Goal: Transaction & Acquisition: Purchase product/service

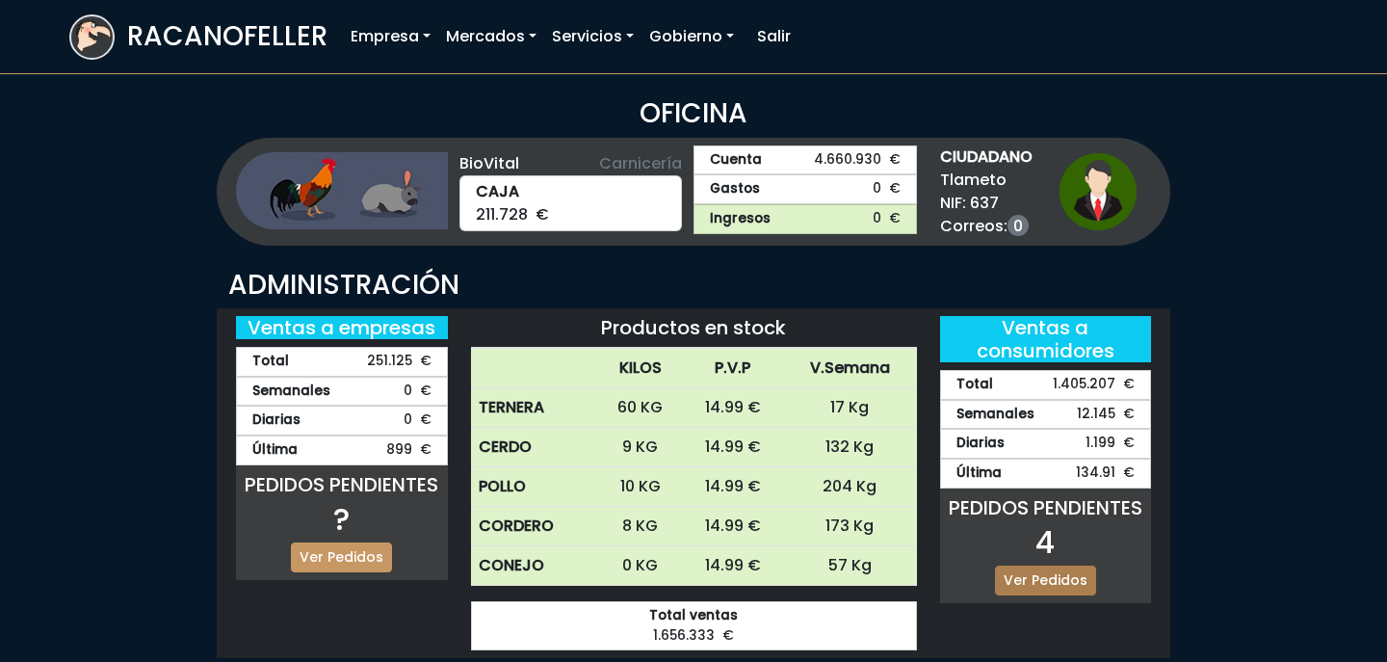
click at [1020, 569] on link "Ver Pedidos" at bounding box center [1045, 580] width 101 height 30
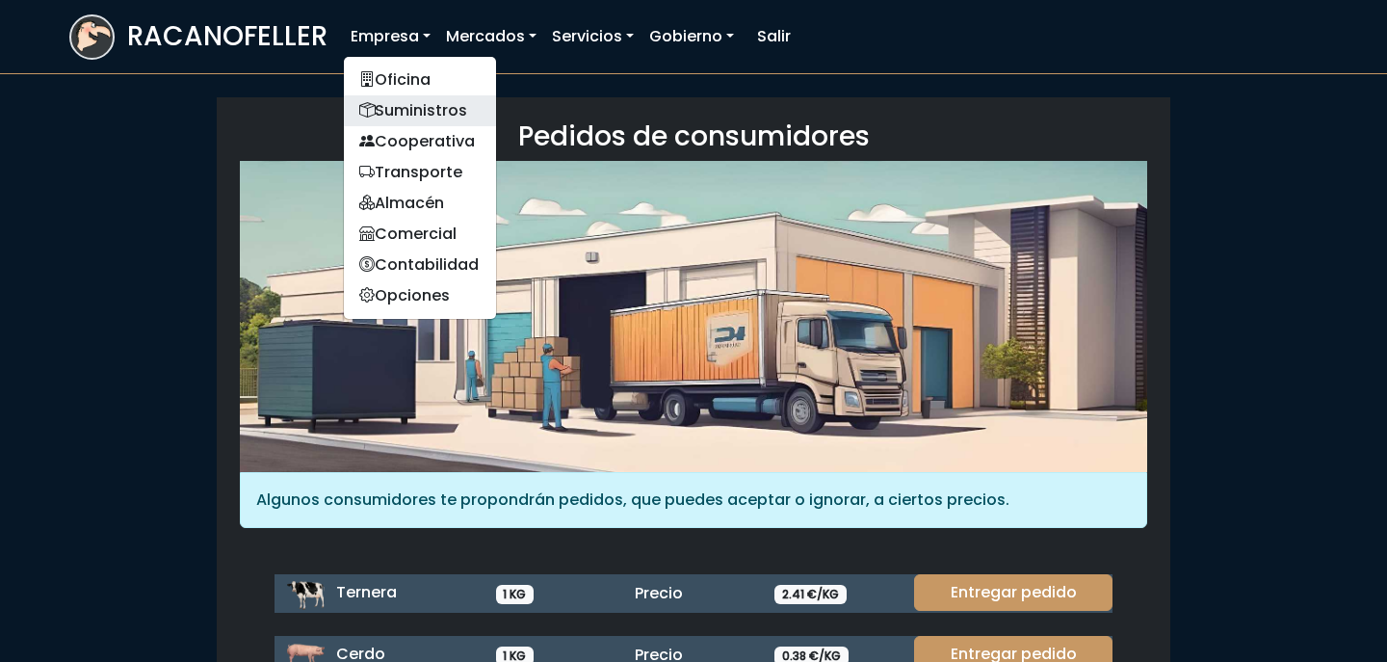
click at [418, 107] on link "Suministros" at bounding box center [420, 110] width 152 height 31
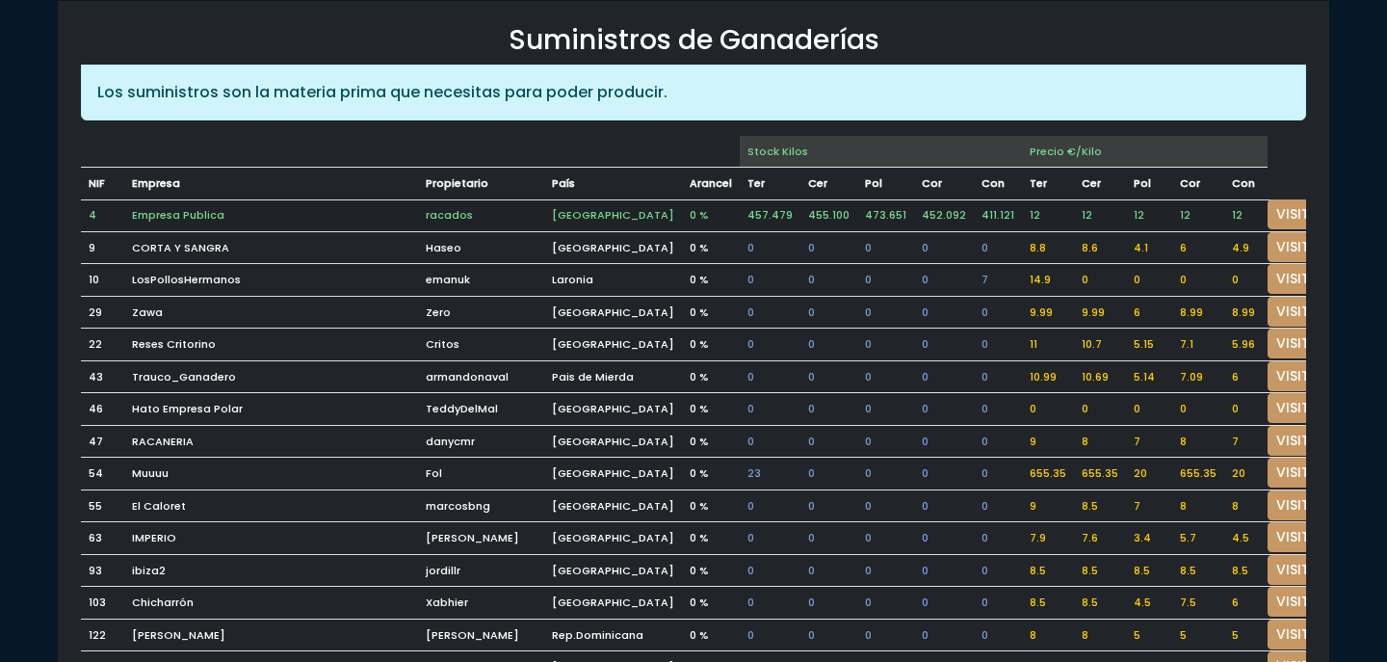
scroll to position [117, 0]
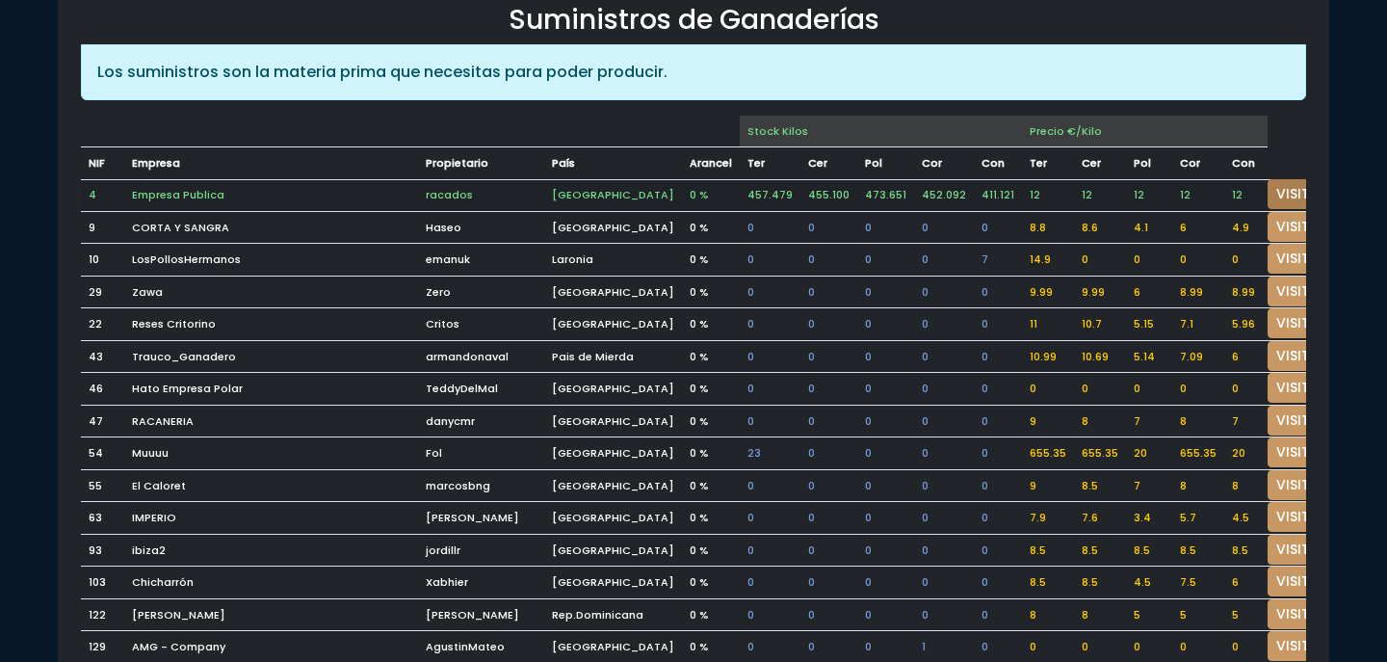
click at [1269, 184] on link "VISITAR" at bounding box center [1301, 194] width 69 height 30
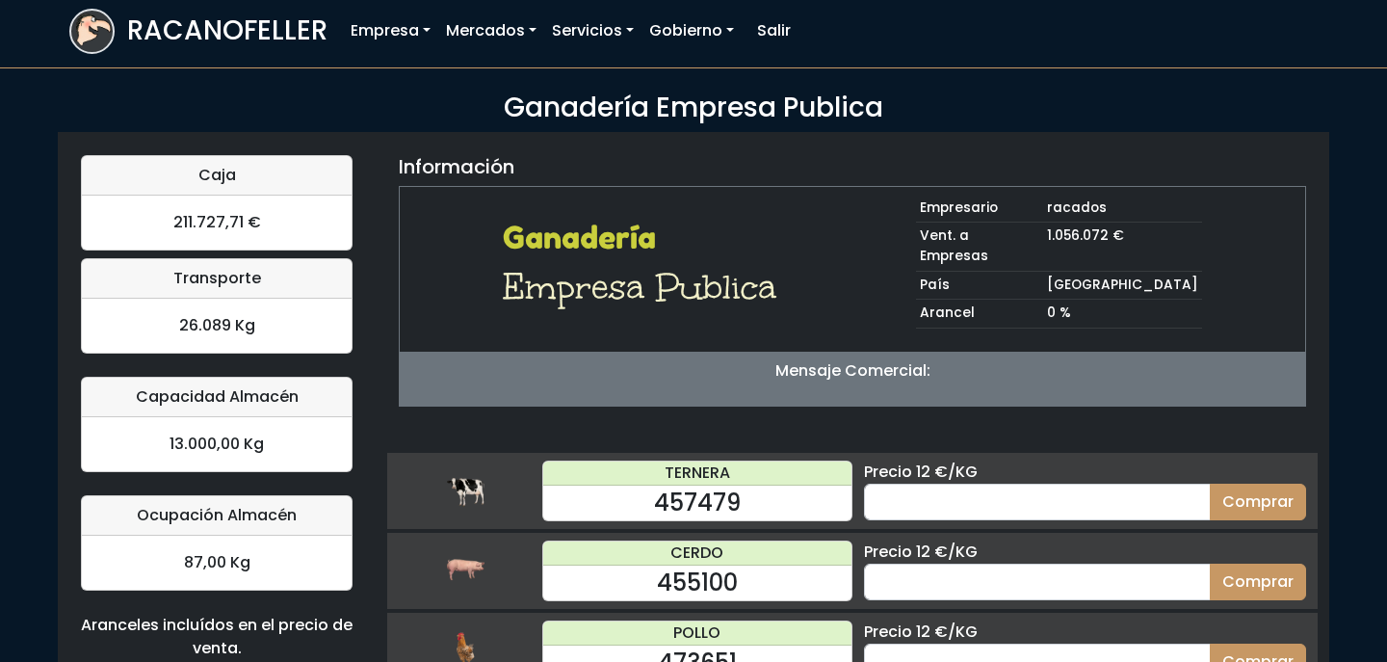
scroll to position [196, 0]
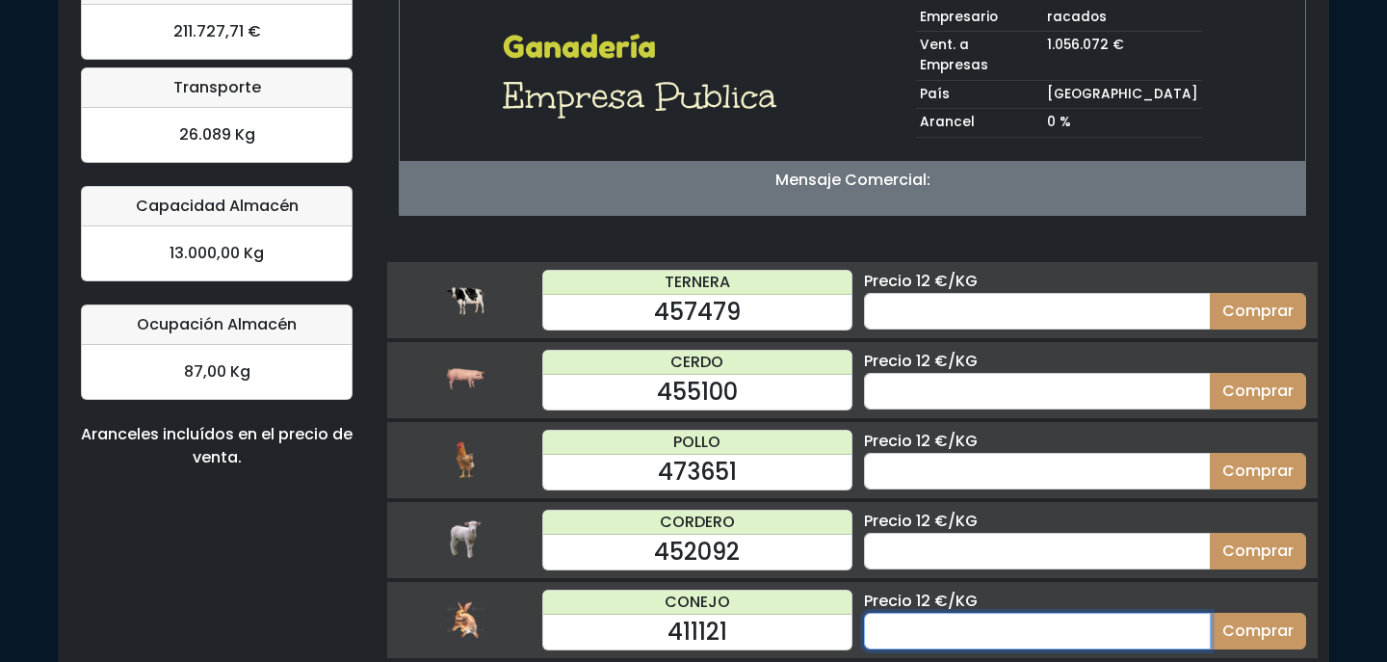
click at [1091, 613] on input "number" at bounding box center [1037, 631] width 347 height 37
type input "70"
click at [1210, 613] on button "Comprar" at bounding box center [1258, 631] width 96 height 37
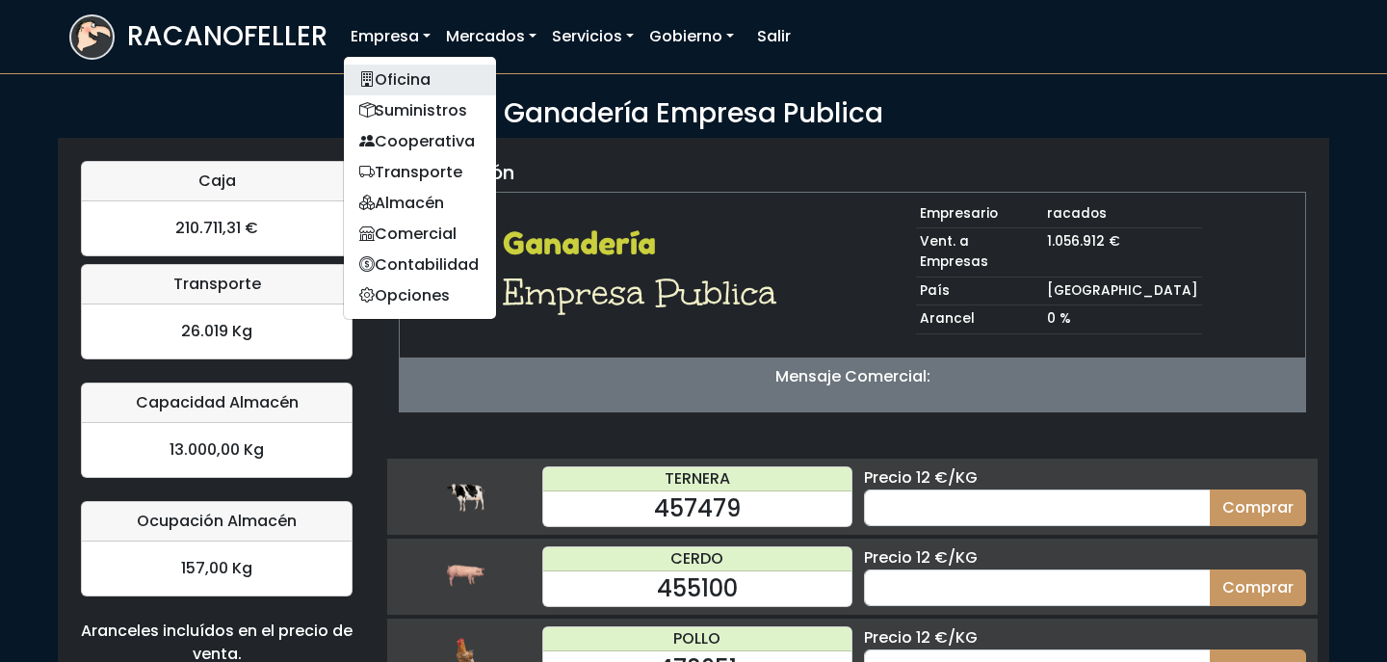
click at [413, 76] on link "Oficina" at bounding box center [420, 80] width 152 height 31
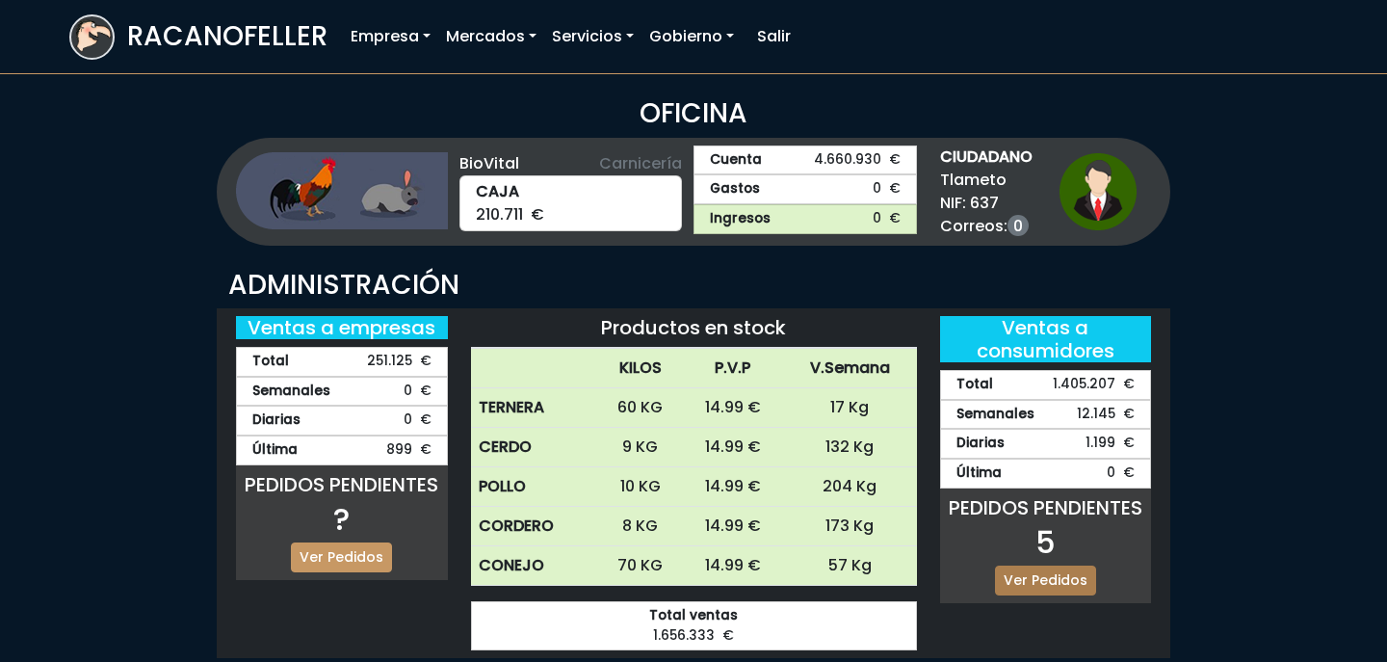
click at [1070, 574] on link "Ver Pedidos" at bounding box center [1045, 580] width 101 height 30
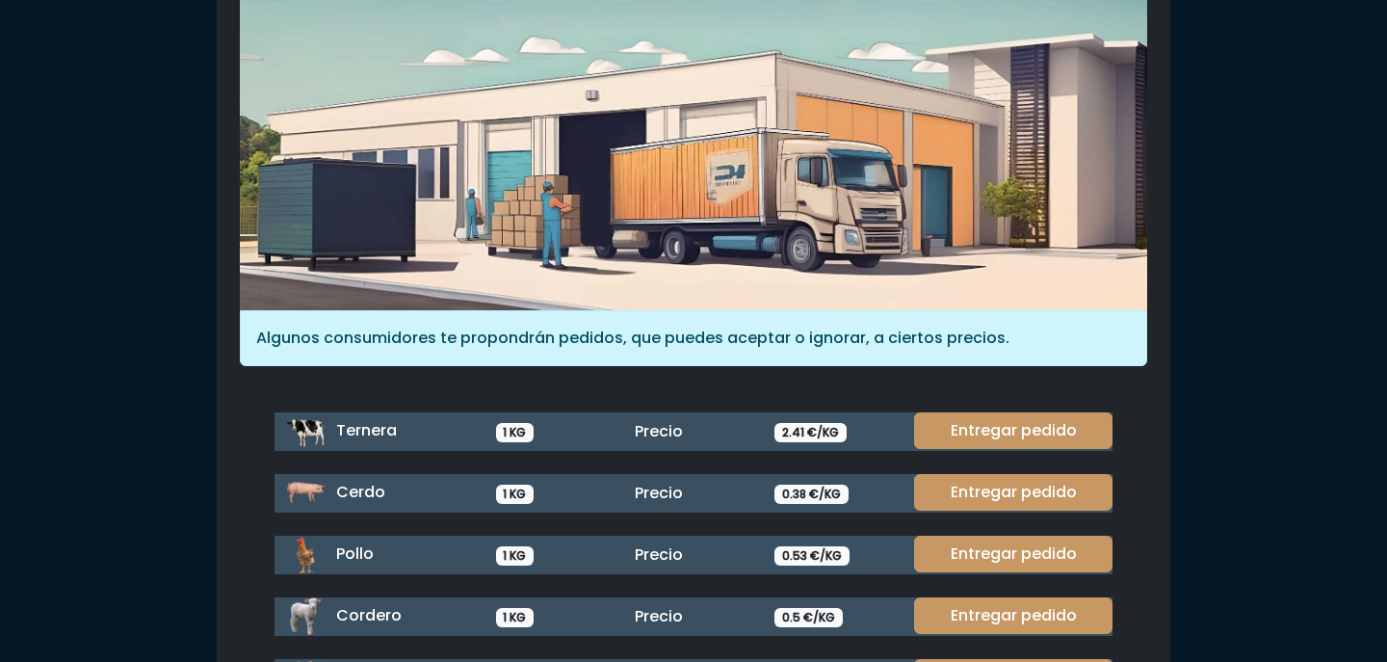
scroll to position [264, 0]
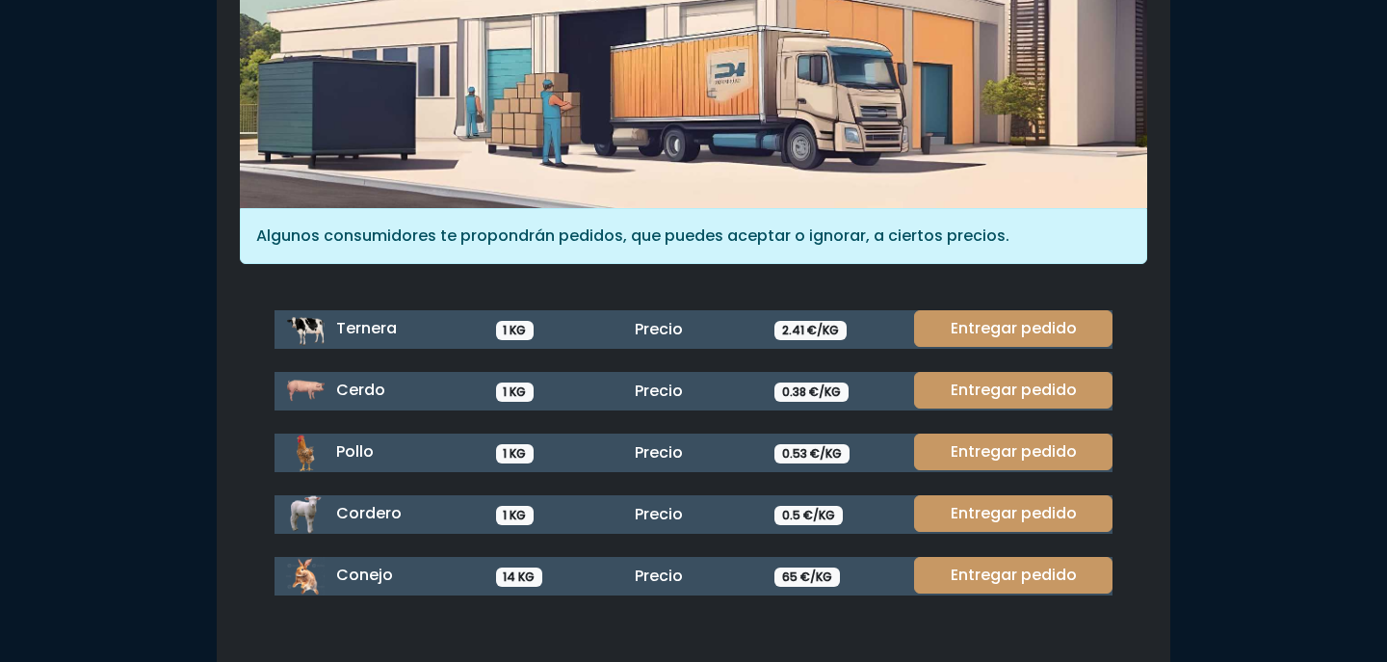
click at [1070, 574] on link "Entregar pedido" at bounding box center [1013, 575] width 198 height 37
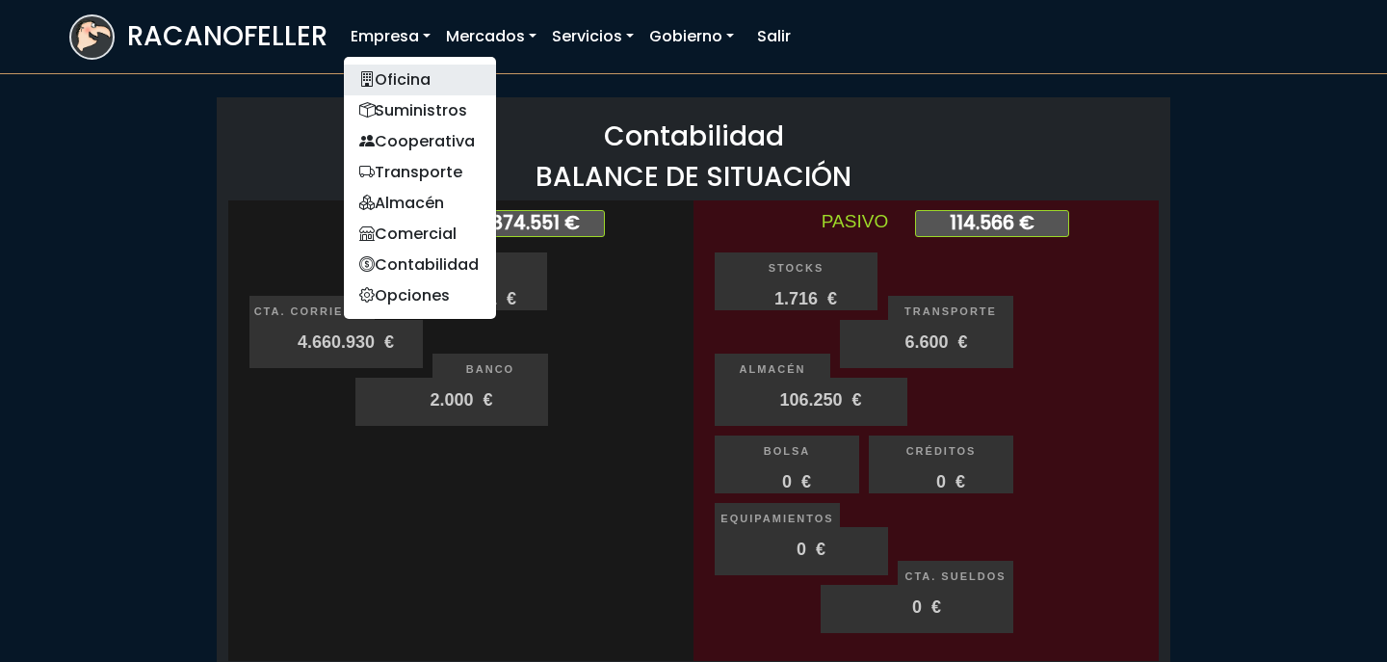
click at [398, 74] on link "Oficina" at bounding box center [420, 80] width 152 height 31
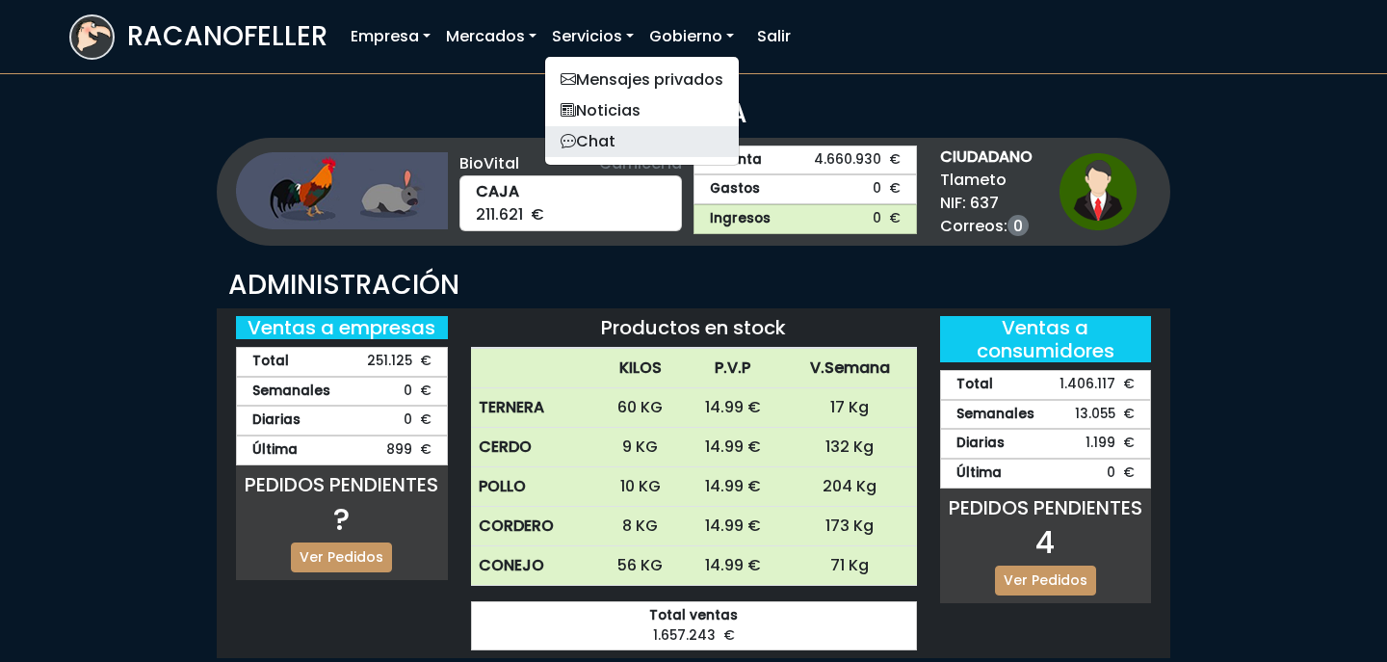
click at [622, 136] on link "Chat" at bounding box center [642, 141] width 194 height 31
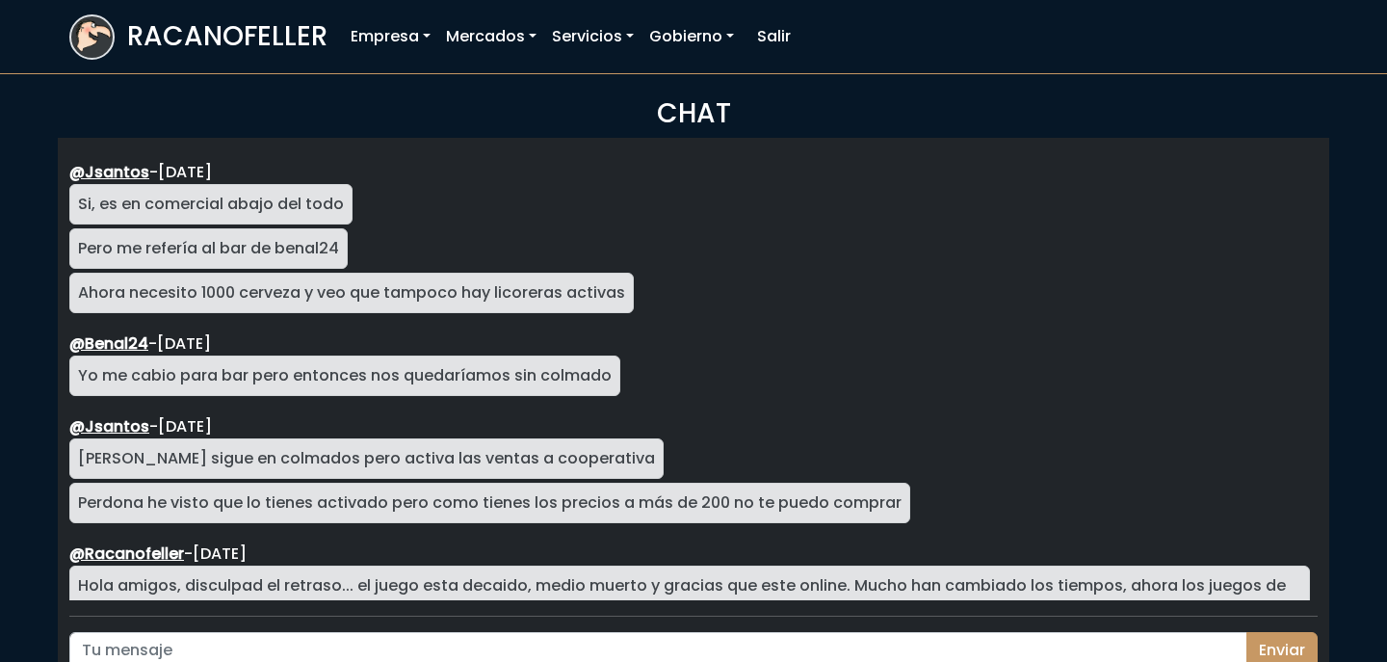
scroll to position [3431, 0]
